Goal: Information Seeking & Learning: Learn about a topic

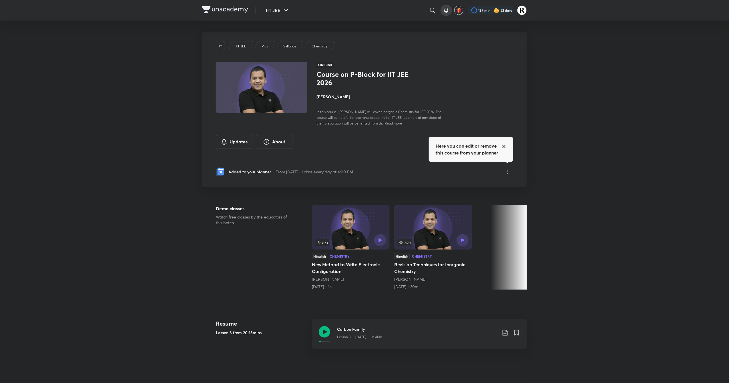
click at [444, 8] on icon at bounding box center [446, 10] width 7 height 7
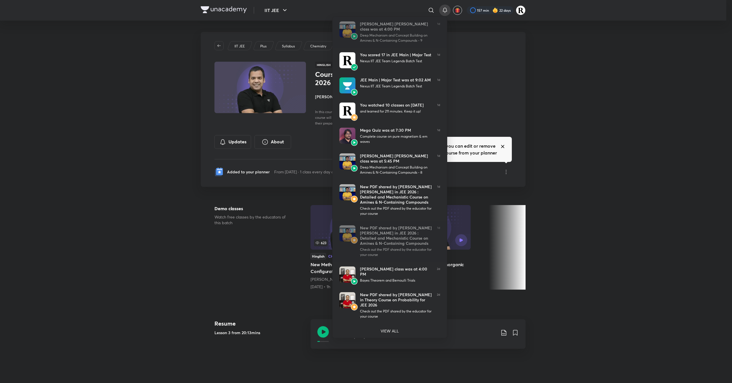
click at [697, 113] on div at bounding box center [366, 191] width 732 height 383
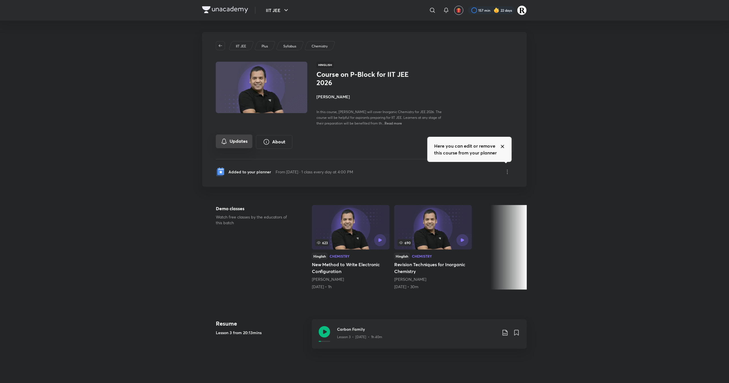
click at [245, 147] on button "Updates" at bounding box center [234, 142] width 37 height 14
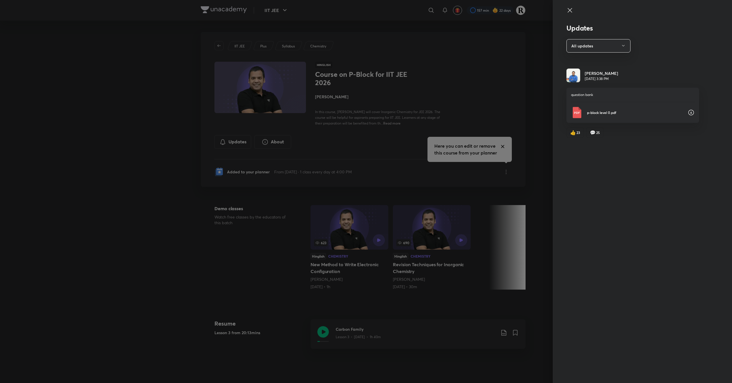
click at [683, 114] on div "p-block level 0.pdf" at bounding box center [632, 112] width 123 height 11
click at [468, 56] on div at bounding box center [366, 191] width 732 height 383
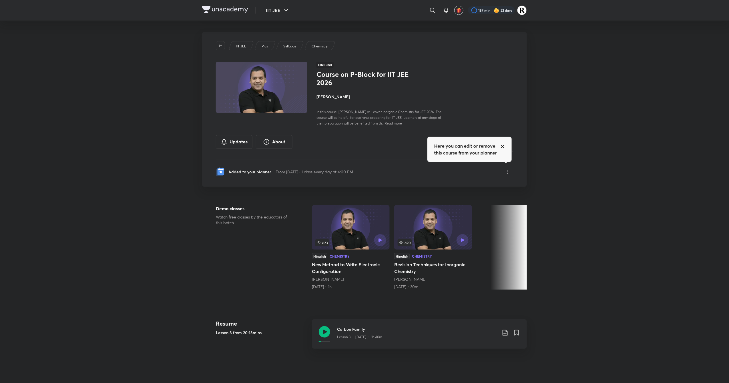
click at [341, 95] on h4 "[PERSON_NAME]" at bounding box center [380, 97] width 128 height 6
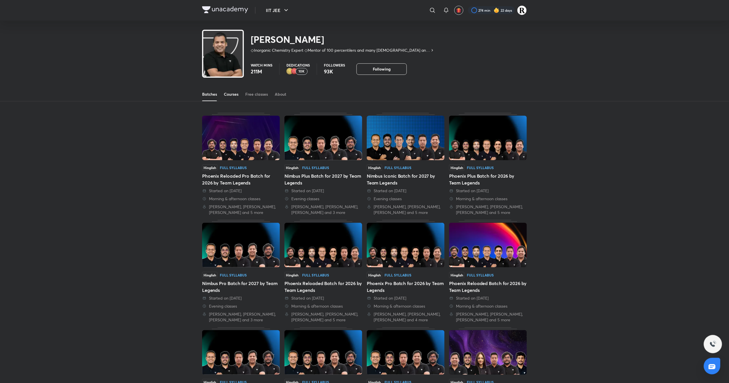
click at [229, 93] on div "Courses" at bounding box center [231, 94] width 15 height 6
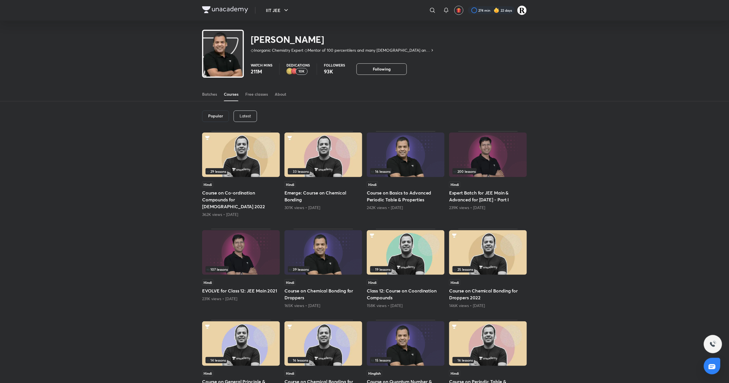
click at [250, 115] on p "Latest" at bounding box center [245, 116] width 11 height 5
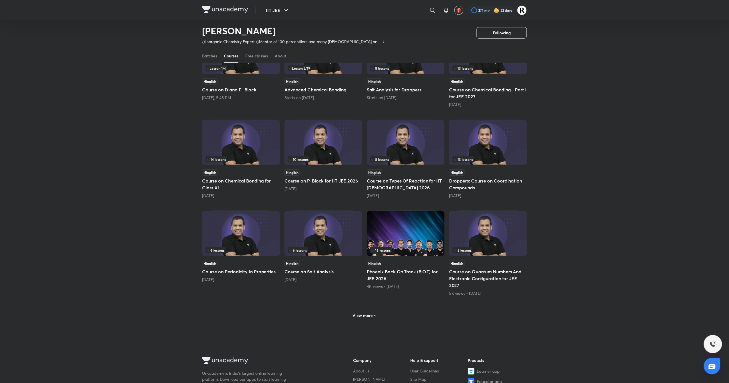
scroll to position [86, 0]
click at [334, 235] on img at bounding box center [323, 233] width 78 height 45
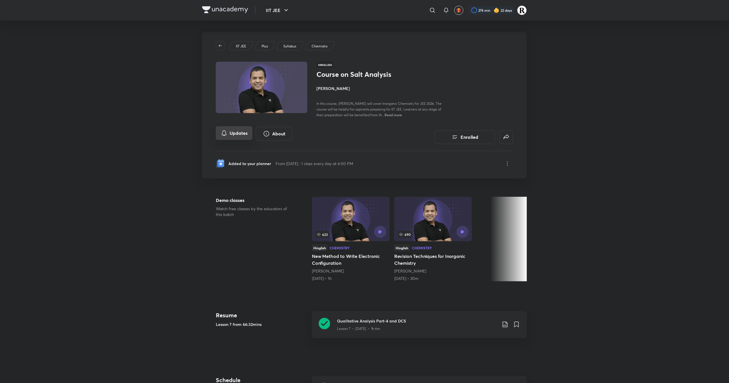
click at [232, 129] on button "Updates" at bounding box center [234, 133] width 37 height 14
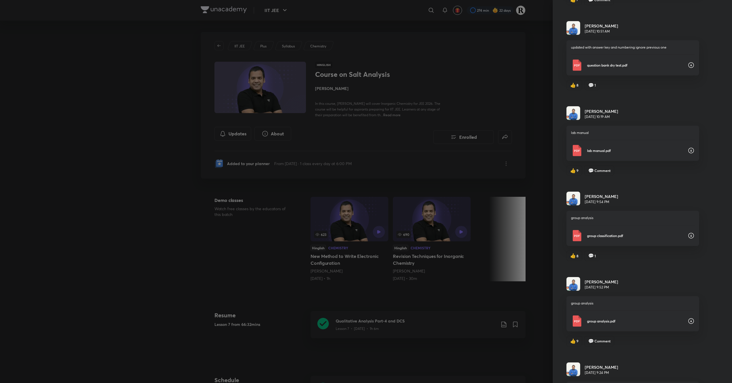
scroll to position [538, 0]
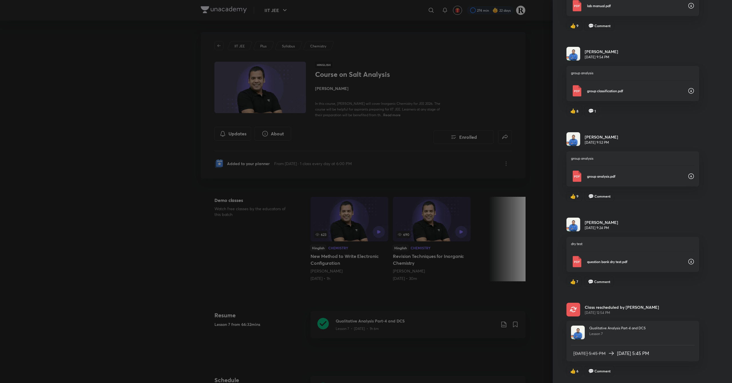
click at [688, 260] on icon at bounding box center [691, 262] width 6 height 6
click at [687, 174] on icon at bounding box center [690, 176] width 7 height 7
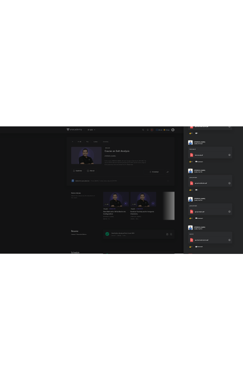
scroll to position [453, 0]
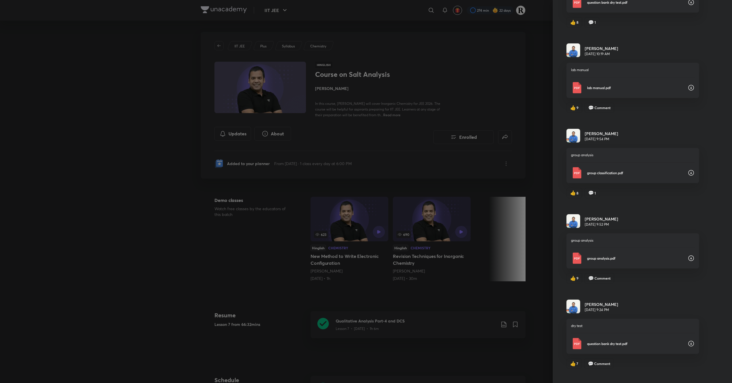
click at [687, 174] on icon at bounding box center [690, 172] width 7 height 7
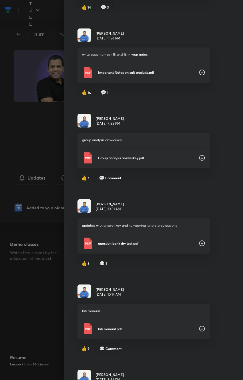
scroll to position [210, 0]
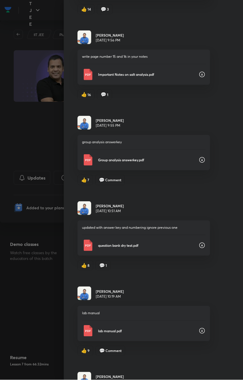
click at [199, 330] on icon at bounding box center [202, 330] width 7 height 7
click at [199, 245] on icon at bounding box center [202, 245] width 7 height 7
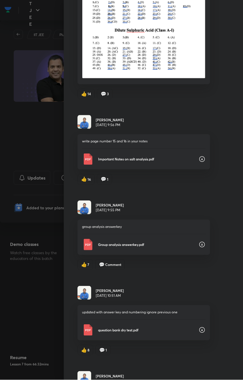
scroll to position [126, 0]
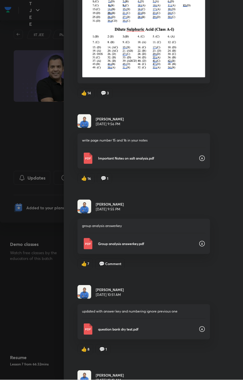
click at [199, 245] on icon at bounding box center [202, 243] width 7 height 7
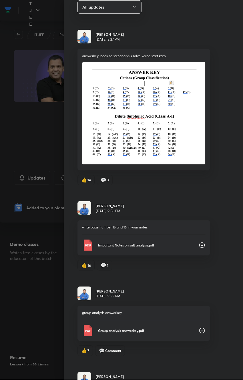
scroll to position [38, 0]
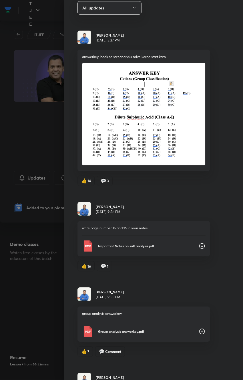
click at [199, 245] on icon at bounding box center [202, 247] width 6 height 6
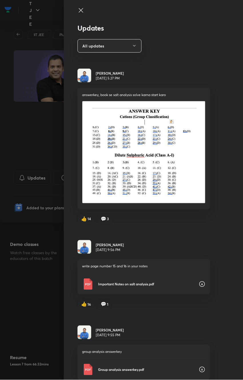
click at [115, 166] on img at bounding box center [143, 152] width 123 height 103
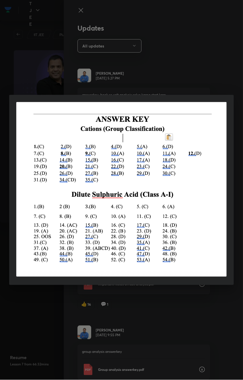
click at [152, 309] on div at bounding box center [121, 190] width 243 height 380
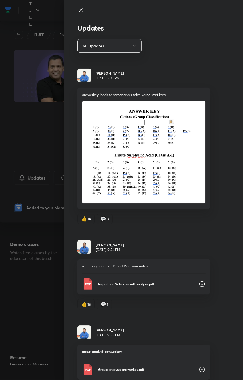
click at [77, 7] on icon at bounding box center [80, 10] width 7 height 7
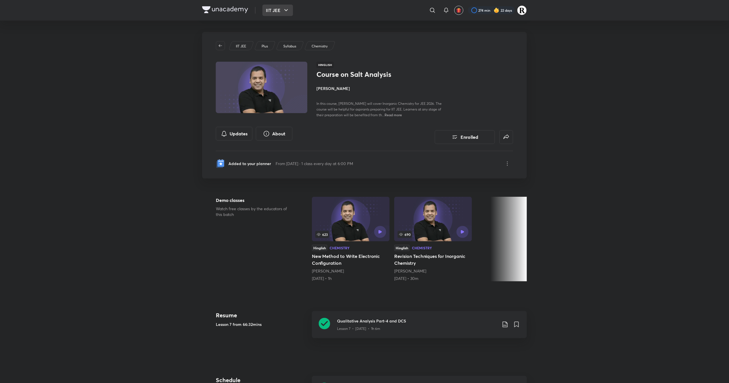
click at [284, 13] on icon "button" at bounding box center [286, 10] width 7 height 7
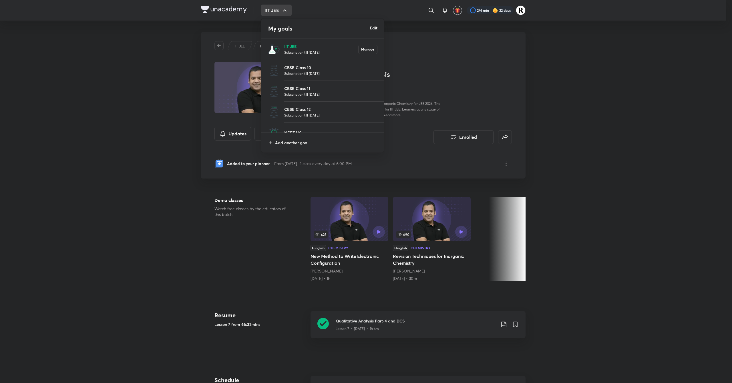
click at [294, 45] on p "IIT JEE" at bounding box center [321, 46] width 74 height 6
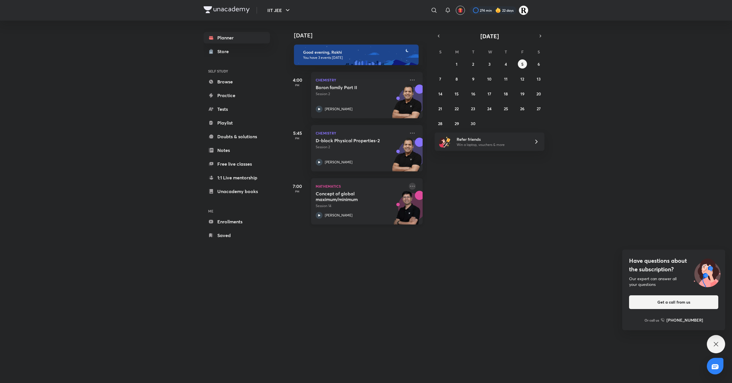
click at [409, 187] on icon at bounding box center [412, 186] width 7 height 7
click at [448, 237] on p "Go to course page" at bounding box center [450, 239] width 39 height 6
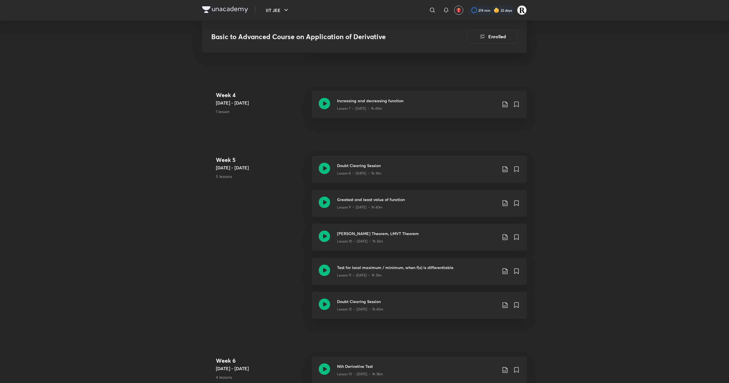
scroll to position [492, 0]
click at [324, 238] on icon at bounding box center [324, 237] width 11 height 11
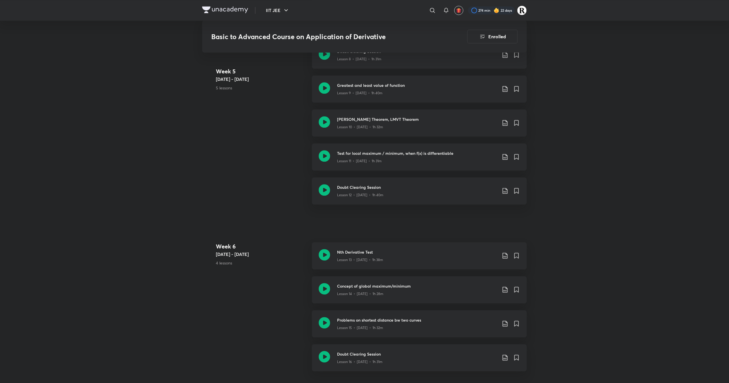
scroll to position [606, 0]
click at [322, 155] on icon at bounding box center [324, 157] width 11 height 11
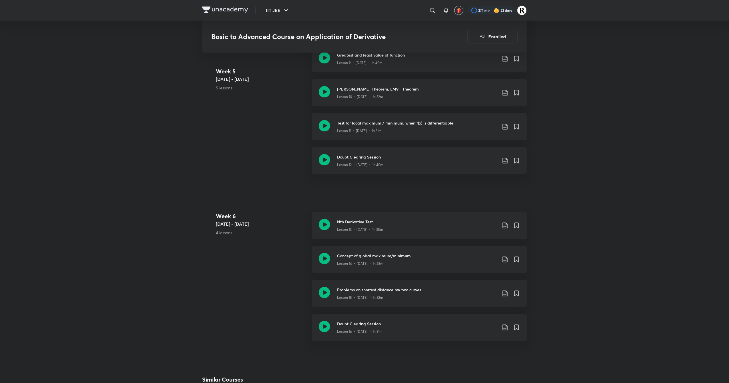
scroll to position [639, 0]
click at [324, 127] on icon at bounding box center [324, 124] width 11 height 11
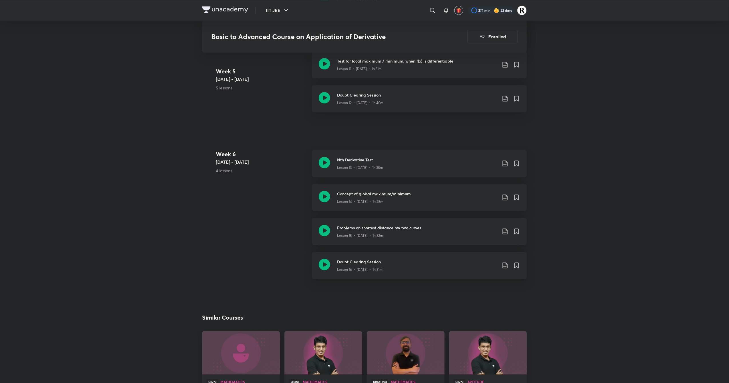
scroll to position [700, 0]
click at [326, 100] on icon at bounding box center [324, 97] width 11 height 11
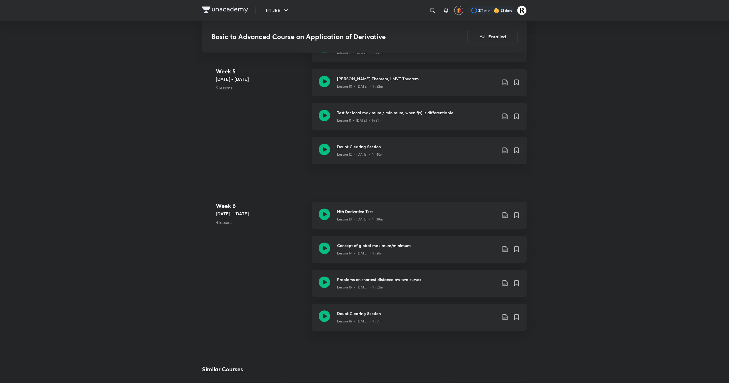
scroll to position [673, 0]
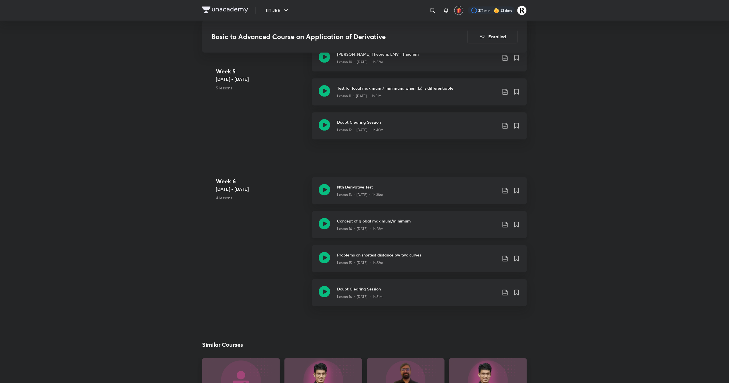
click at [323, 222] on icon at bounding box center [324, 223] width 11 height 11
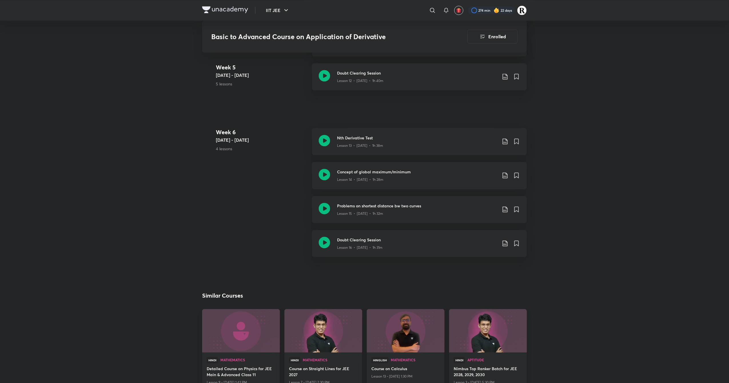
scroll to position [720, 0]
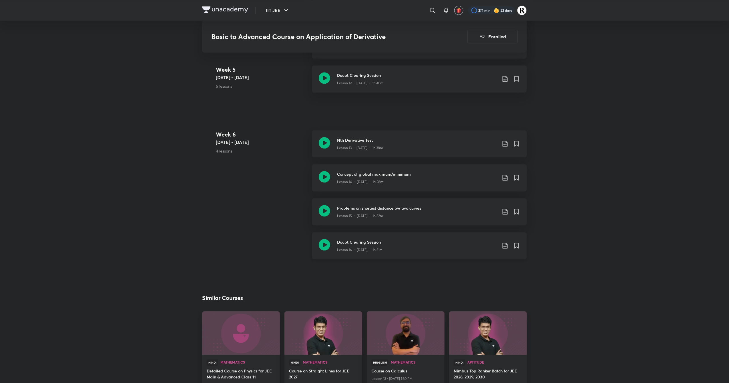
click at [326, 247] on icon at bounding box center [324, 244] width 11 height 11
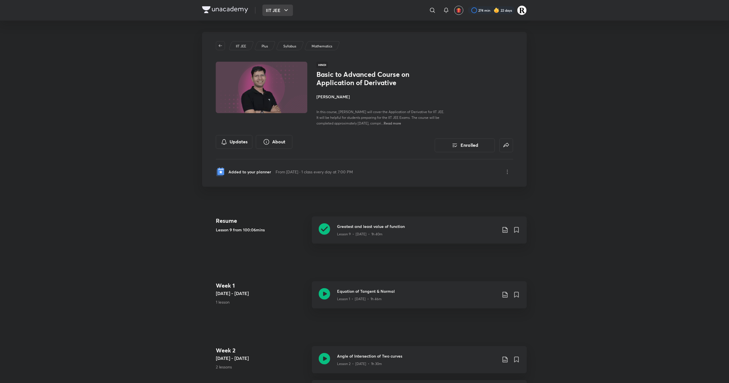
click at [280, 11] on button "IIT JEE" at bounding box center [277, 10] width 31 height 11
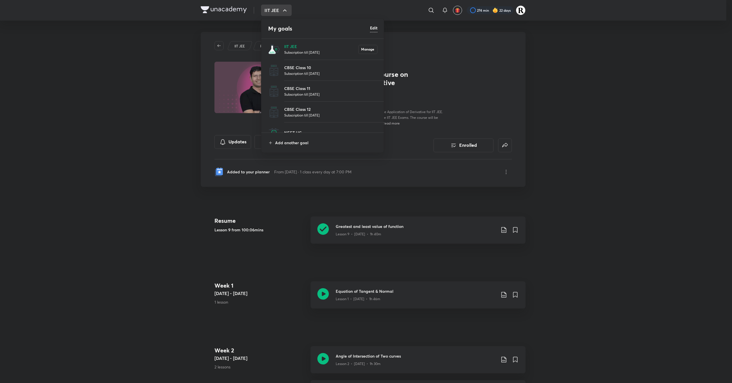
click at [285, 51] on p "Subscription till [DATE]" at bounding box center [321, 52] width 74 height 6
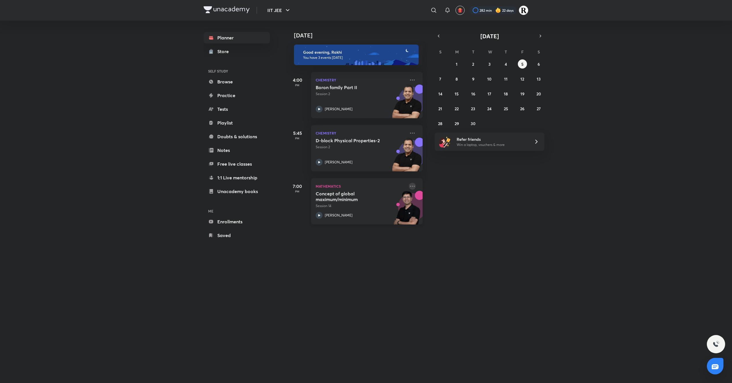
click at [410, 187] on icon at bounding box center [412, 186] width 7 height 7
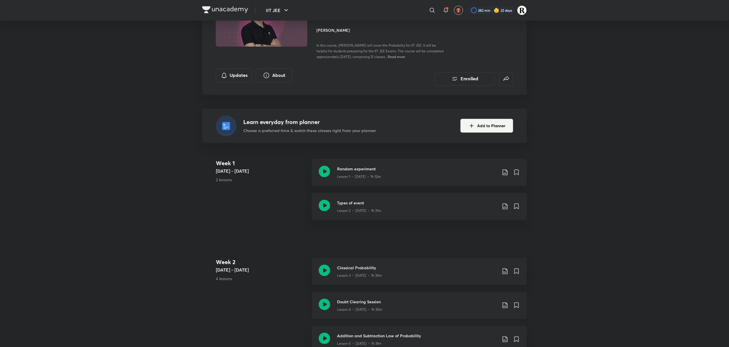
scroll to position [65, 0]
click at [324, 173] on icon at bounding box center [324, 172] width 11 height 11
